Goal: Find specific page/section: Find specific page/section

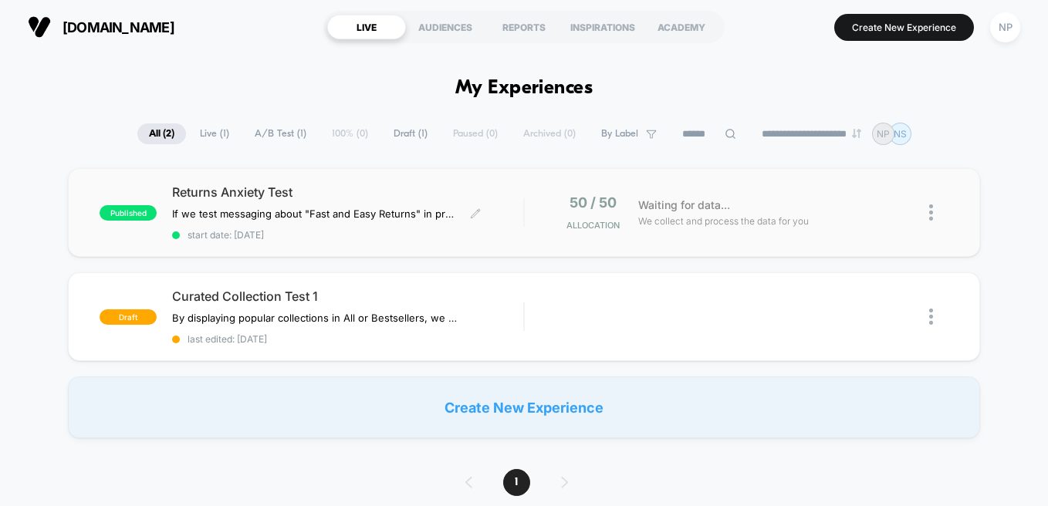
click at [235, 191] on span "Returns Anxiety Test" at bounding box center [347, 192] width 351 height 15
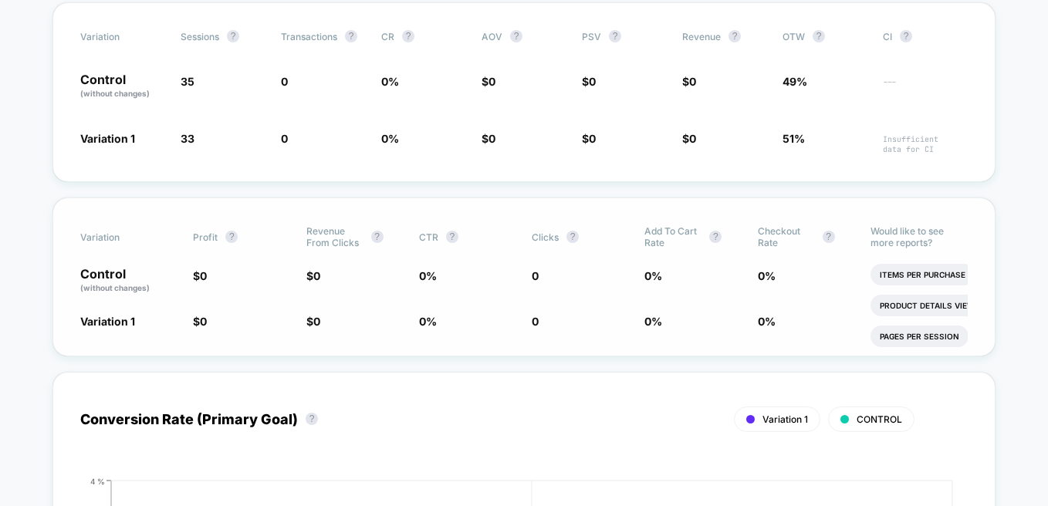
scroll to position [410, 0]
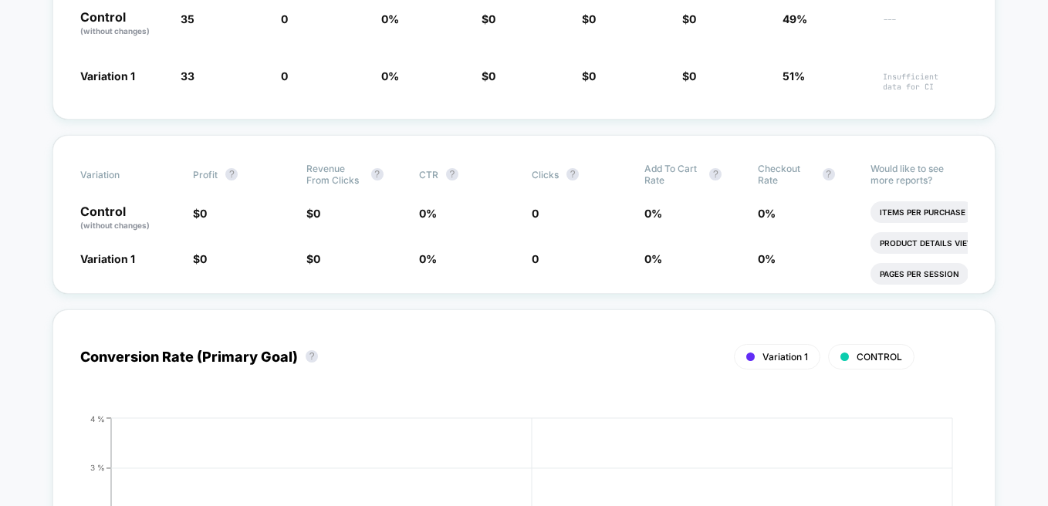
drag, startPoint x: 25, startPoint y: 246, endPoint x: 31, endPoint y: 224, distance: 22.3
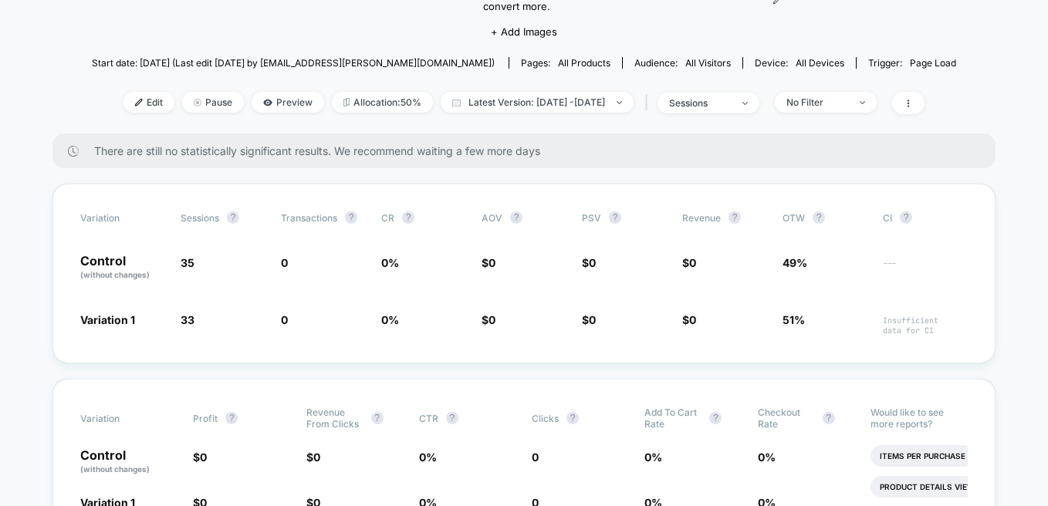
scroll to position [0, 0]
